Goal: Use online tool/utility: Utilize a website feature to perform a specific function

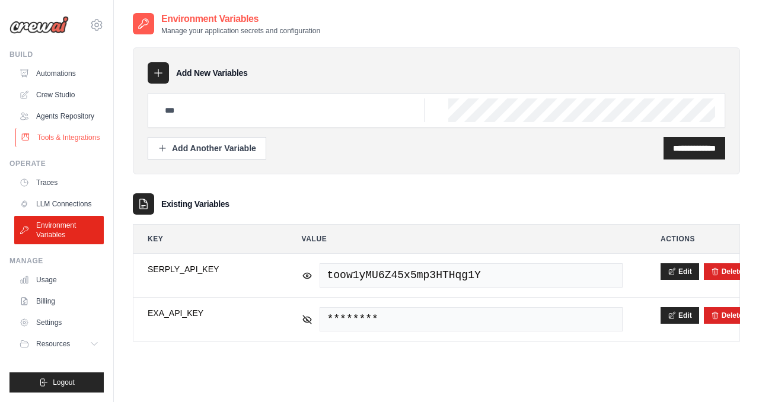
scroll to position [24, 0]
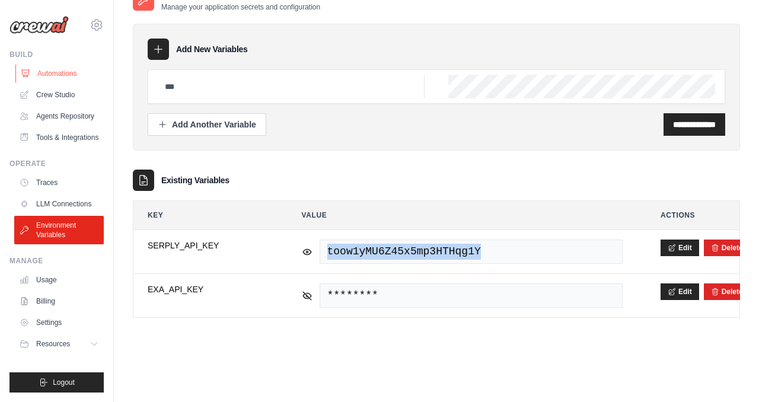
click at [63, 71] on link "Automations" at bounding box center [60, 73] width 90 height 19
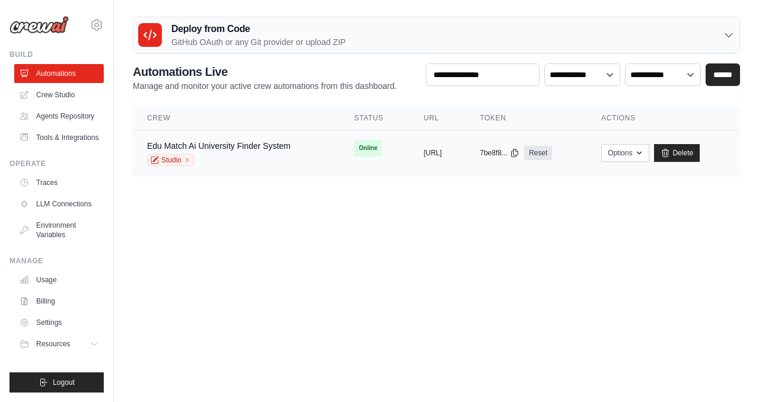
click at [260, 152] on div "Edu Match Ai University Finder System Studio" at bounding box center [219, 153] width 144 height 26
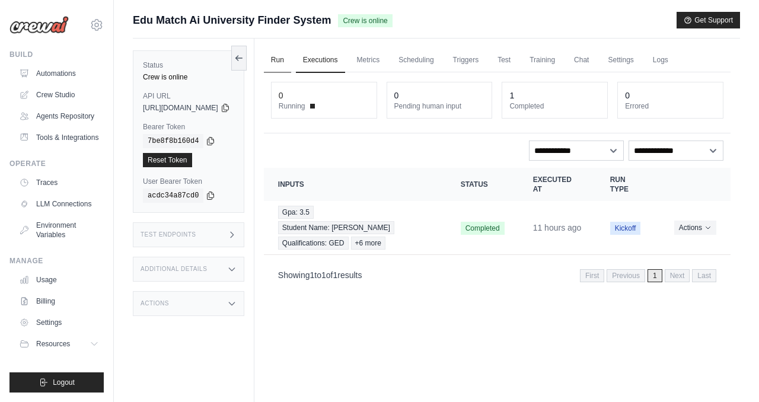
click at [291, 59] on link "Run" at bounding box center [277, 60] width 27 height 25
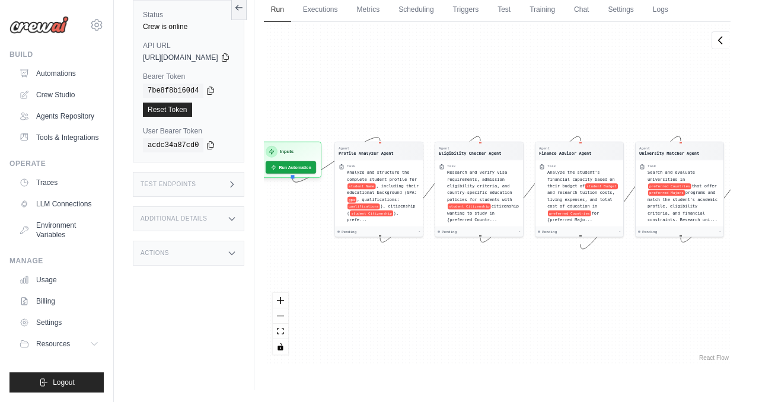
drag, startPoint x: 416, startPoint y: 78, endPoint x: 596, endPoint y: 78, distance: 180.3
click at [598, 78] on div "Agent Profile Analyzer Agent Task Analyze and structure the complete student pr…" at bounding box center [497, 193] width 467 height 342
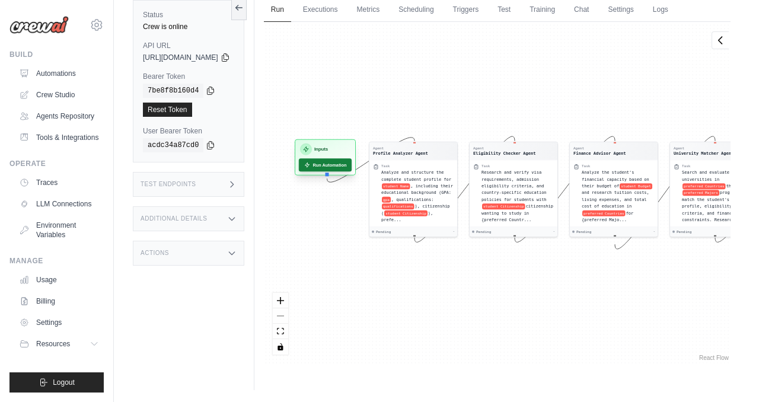
click at [352, 166] on button "Run Automation" at bounding box center [325, 164] width 53 height 13
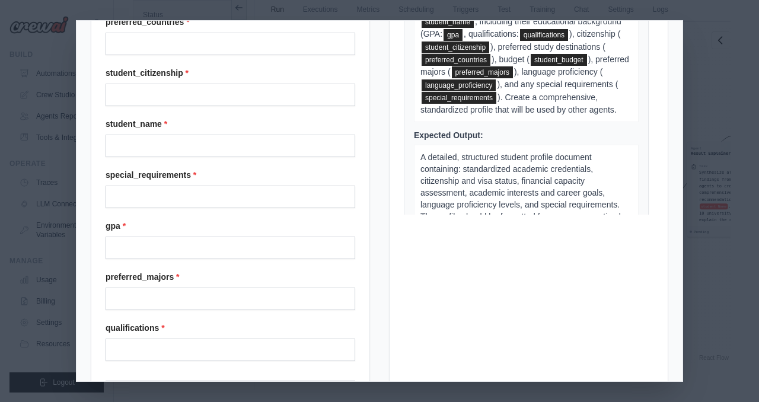
scroll to position [169, 0]
